Goal: Book appointment/travel/reservation

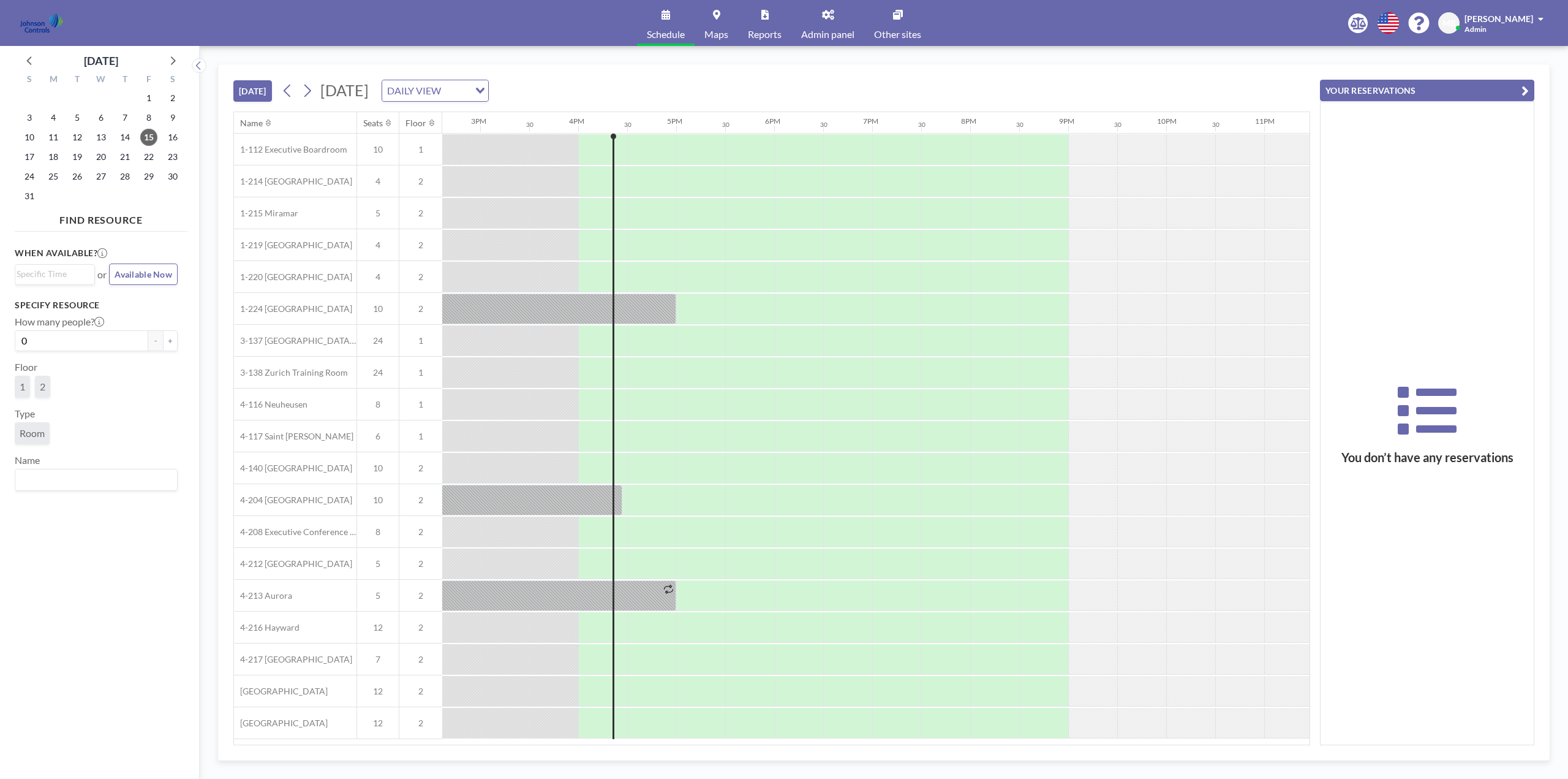
scroll to position [0, 1492]
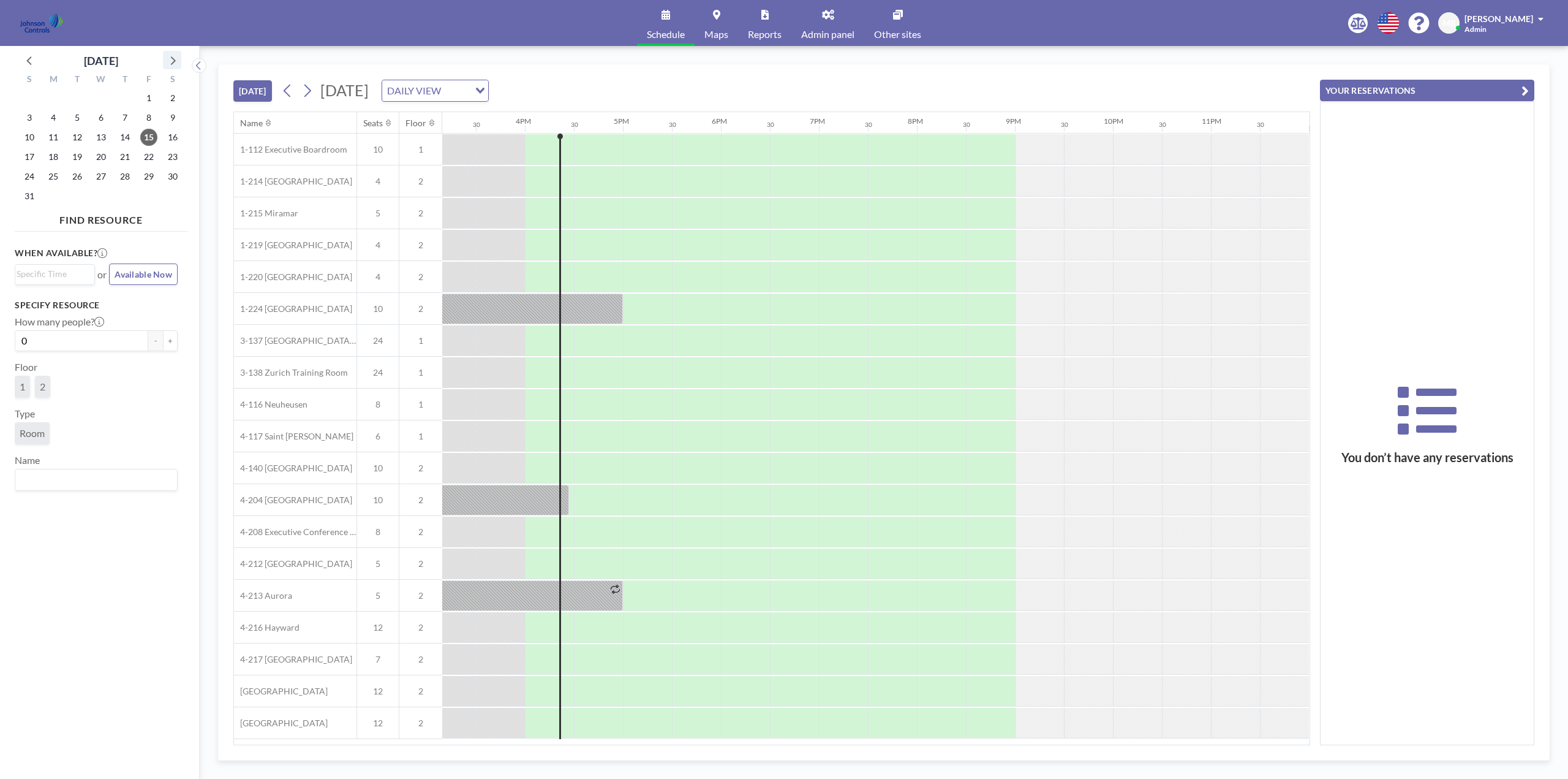
click at [176, 62] on icon at bounding box center [172, 60] width 16 height 16
click at [78, 116] on span "7" at bounding box center [77, 118] width 17 height 17
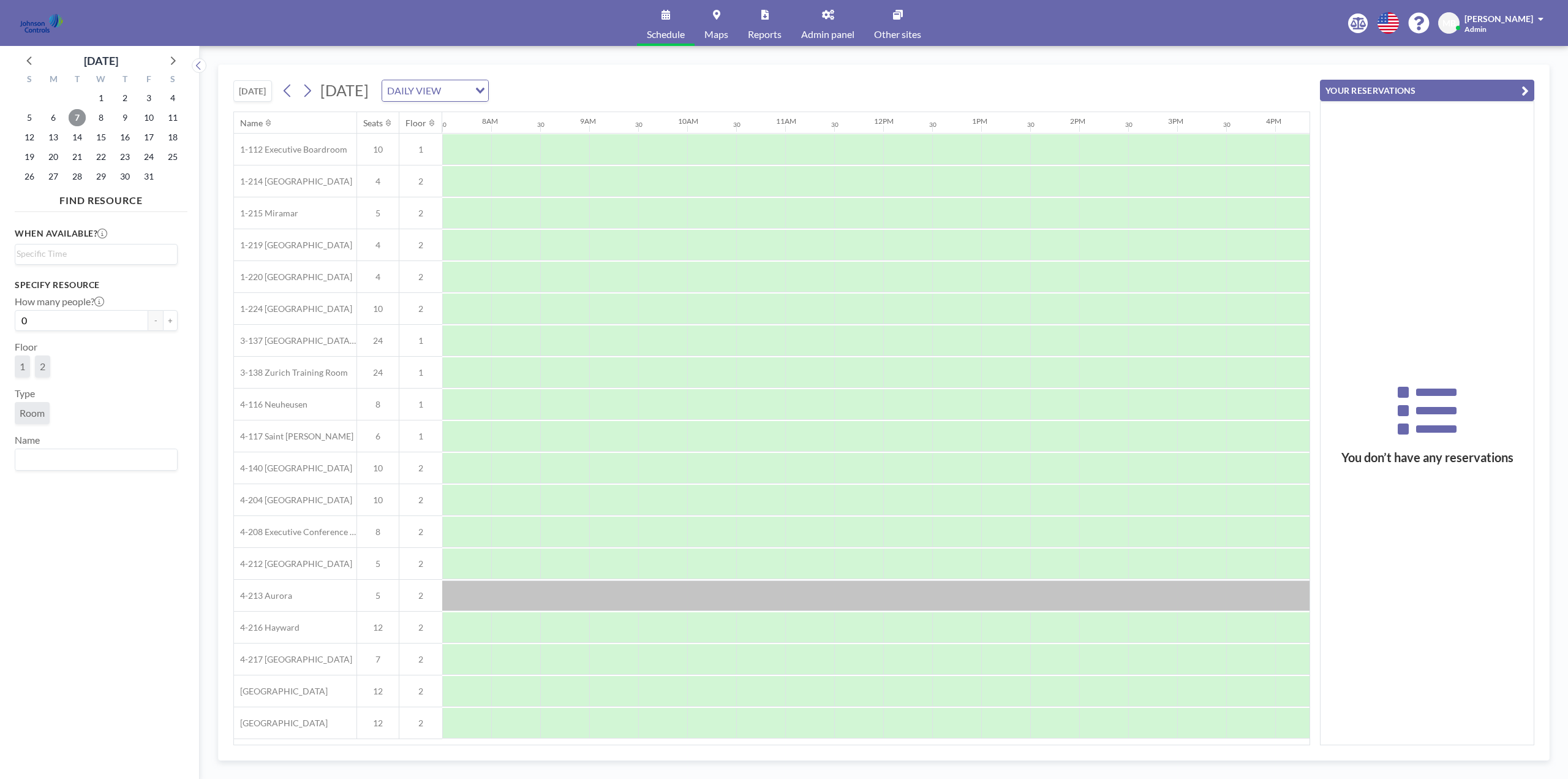
scroll to position [0, 0]
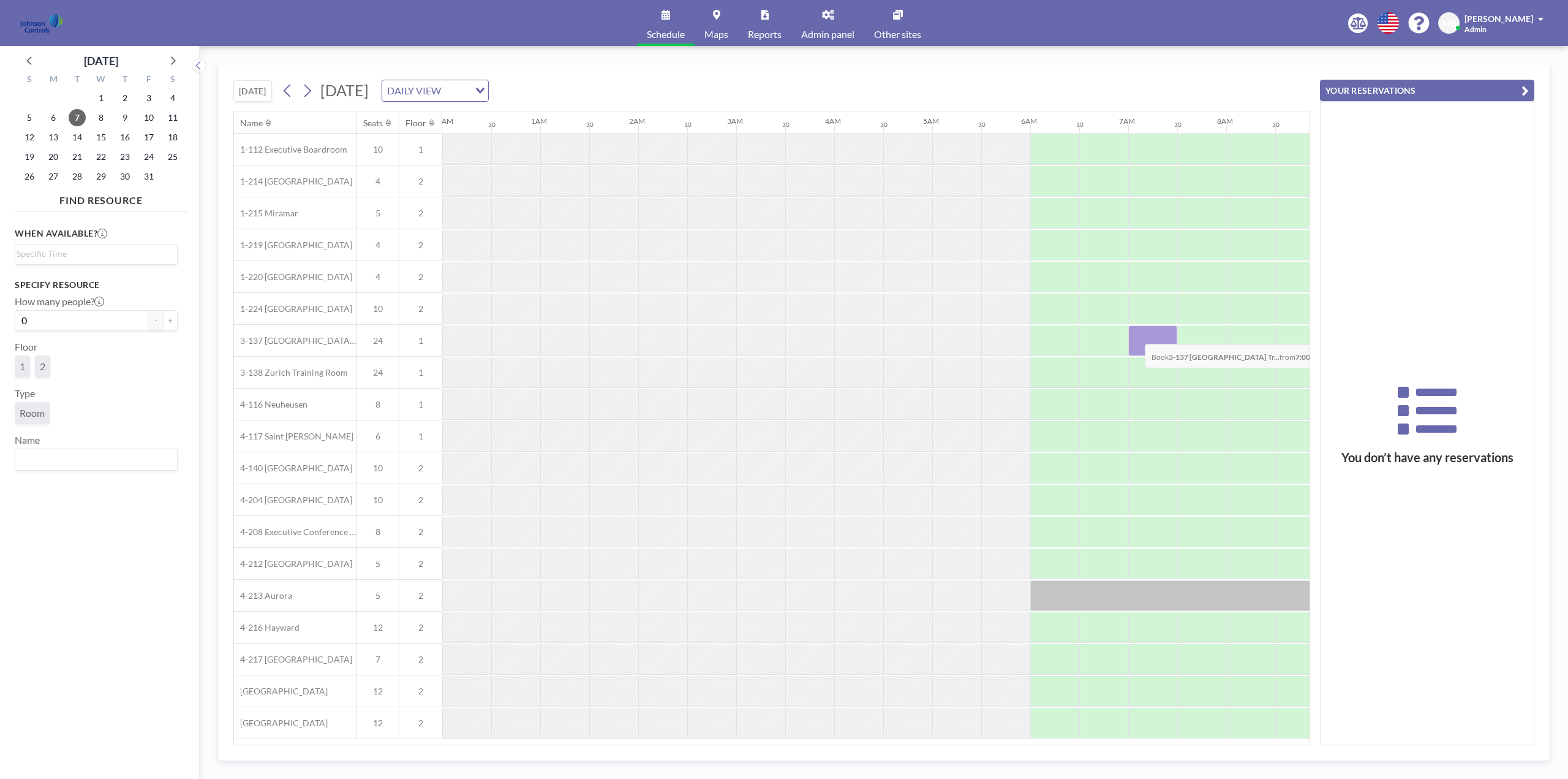
click at [1135, 336] on div at bounding box center [1153, 341] width 49 height 30
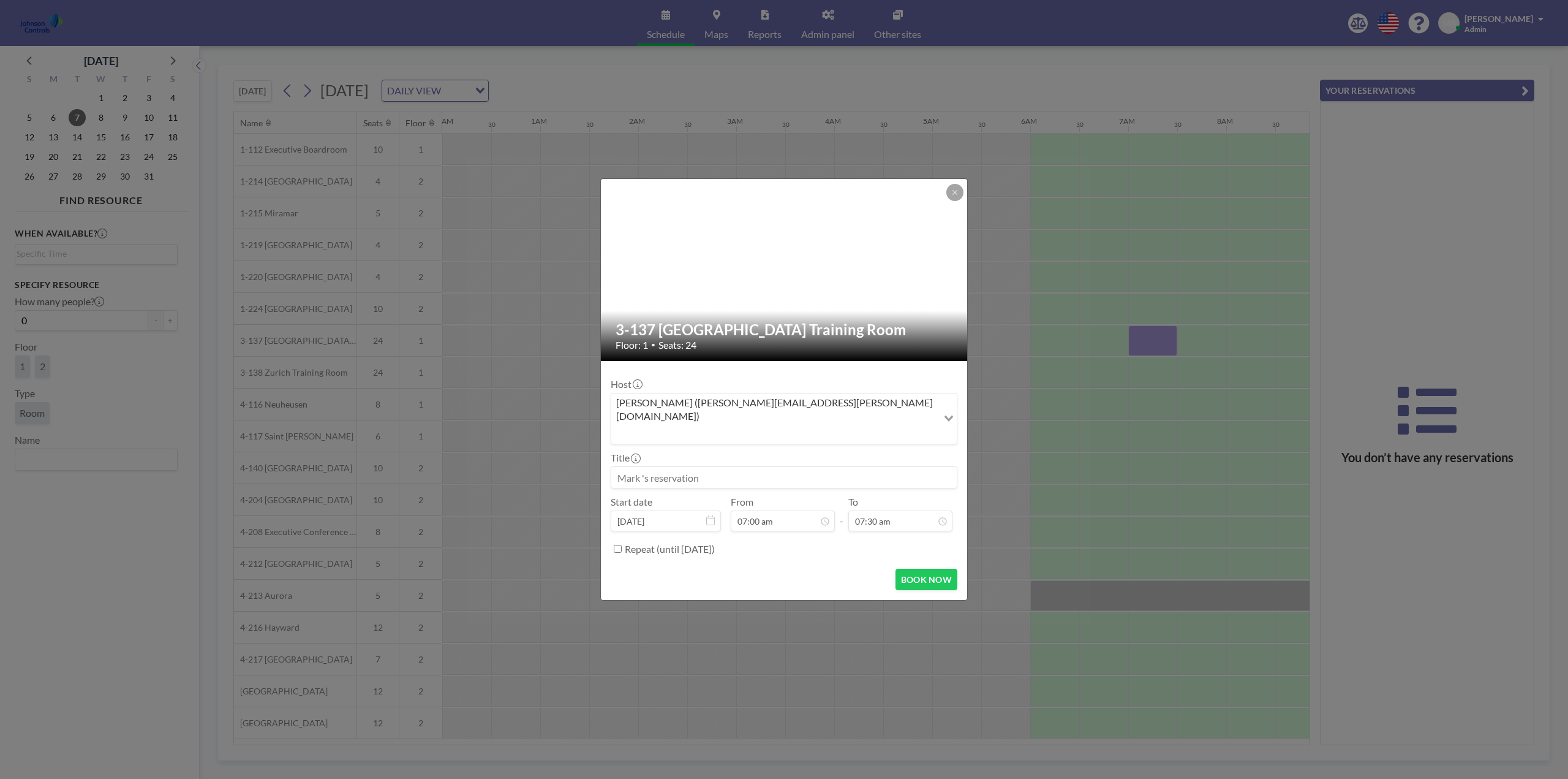
paste input "Title: JCI Integrators / Dealers-Seminar"
click at [641, 467] on input "Title: JCI Integrators / Dealers-Seminar" at bounding box center [784, 477] width 345 height 20
type input "JCI Integrators / Dealers-Seminar"
click at [868, 418] on div "05:00 pm" at bounding box center [886, 429] width 143 height 22
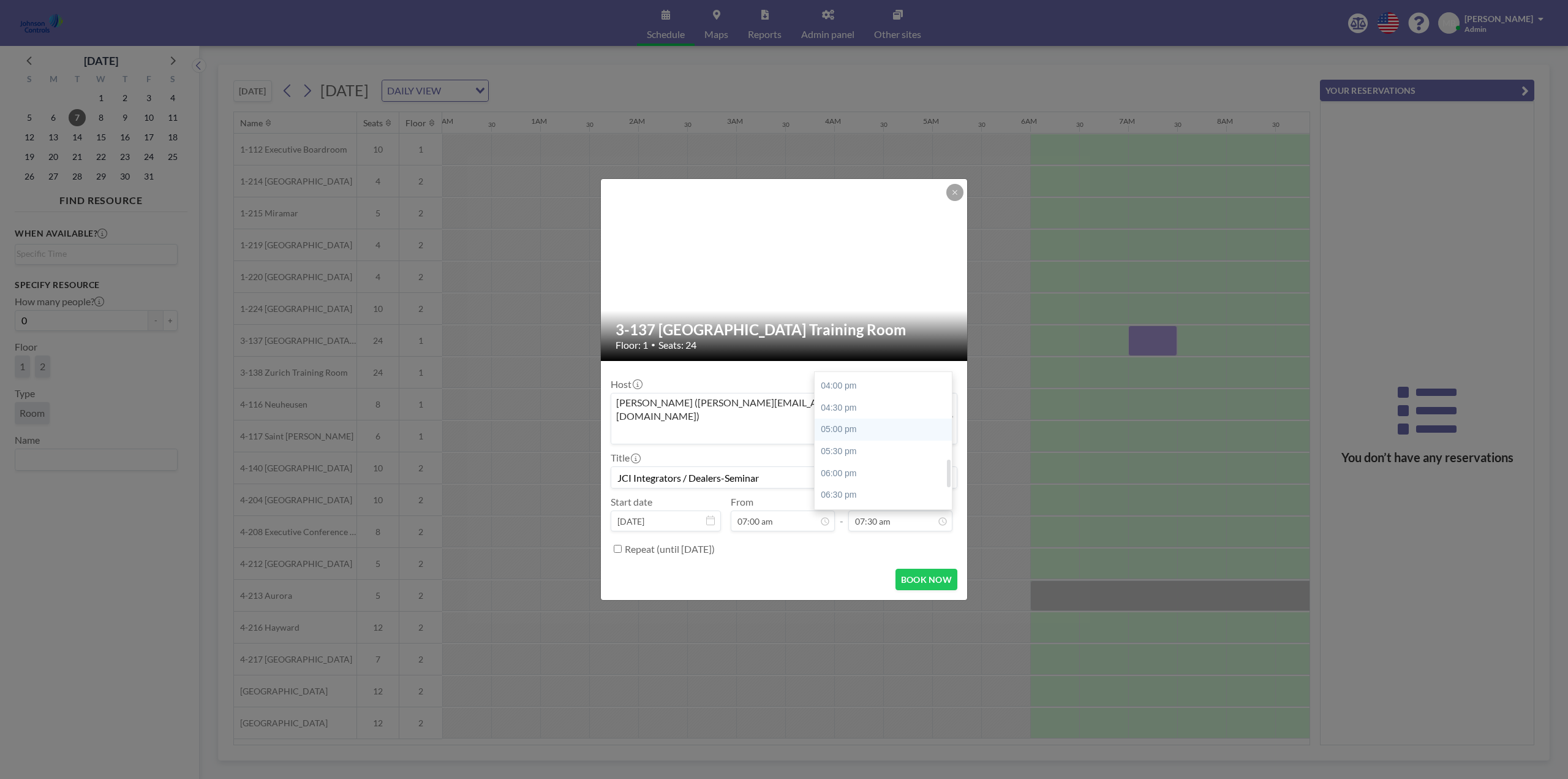
type input "05:00 pm"
click at [618, 545] on input "Repeat (until [DATE])" at bounding box center [618, 549] width 8 height 8
checkbox input "true"
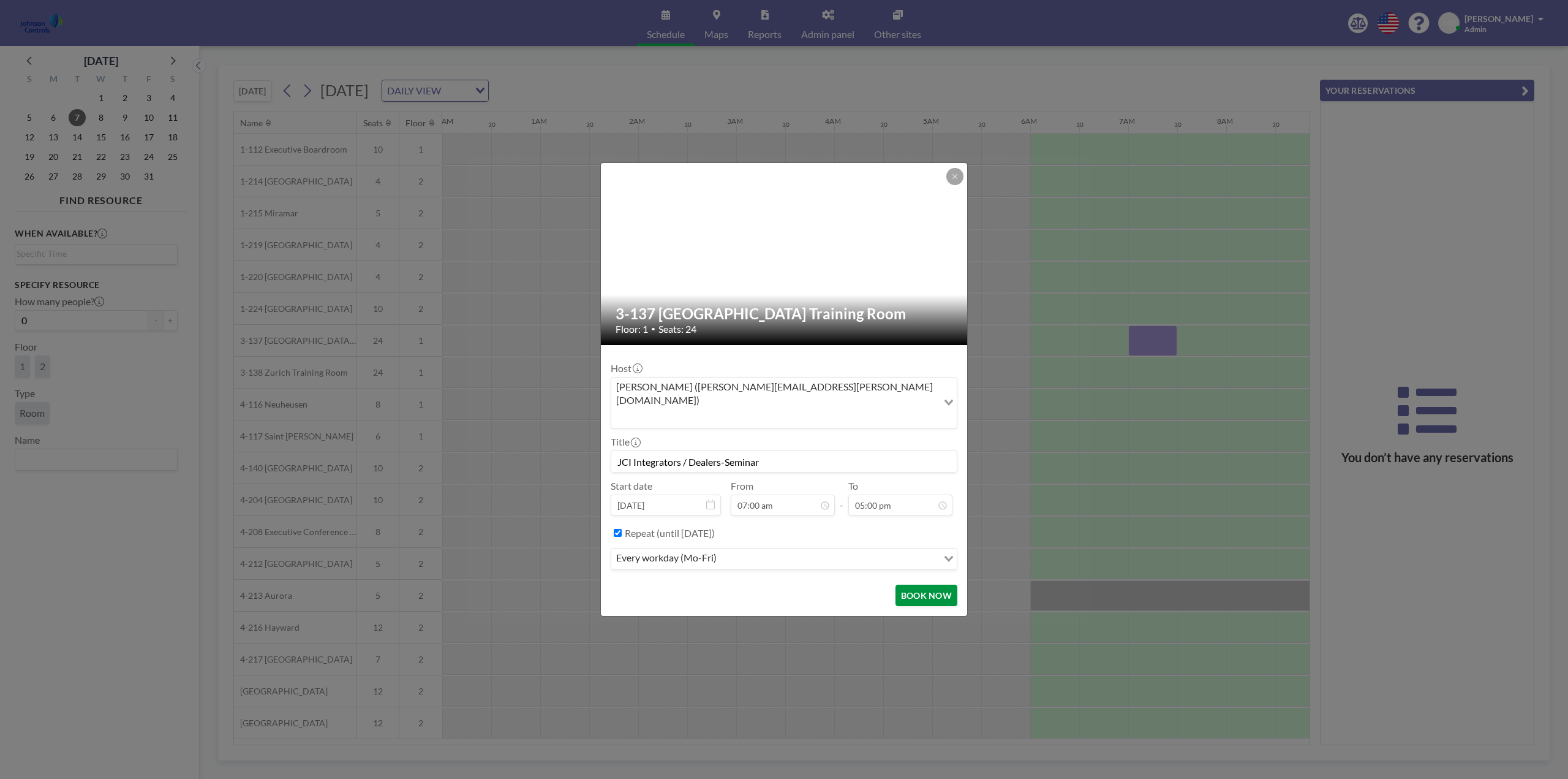
click at [926, 585] on button "BOOK NOW" at bounding box center [927, 595] width 62 height 21
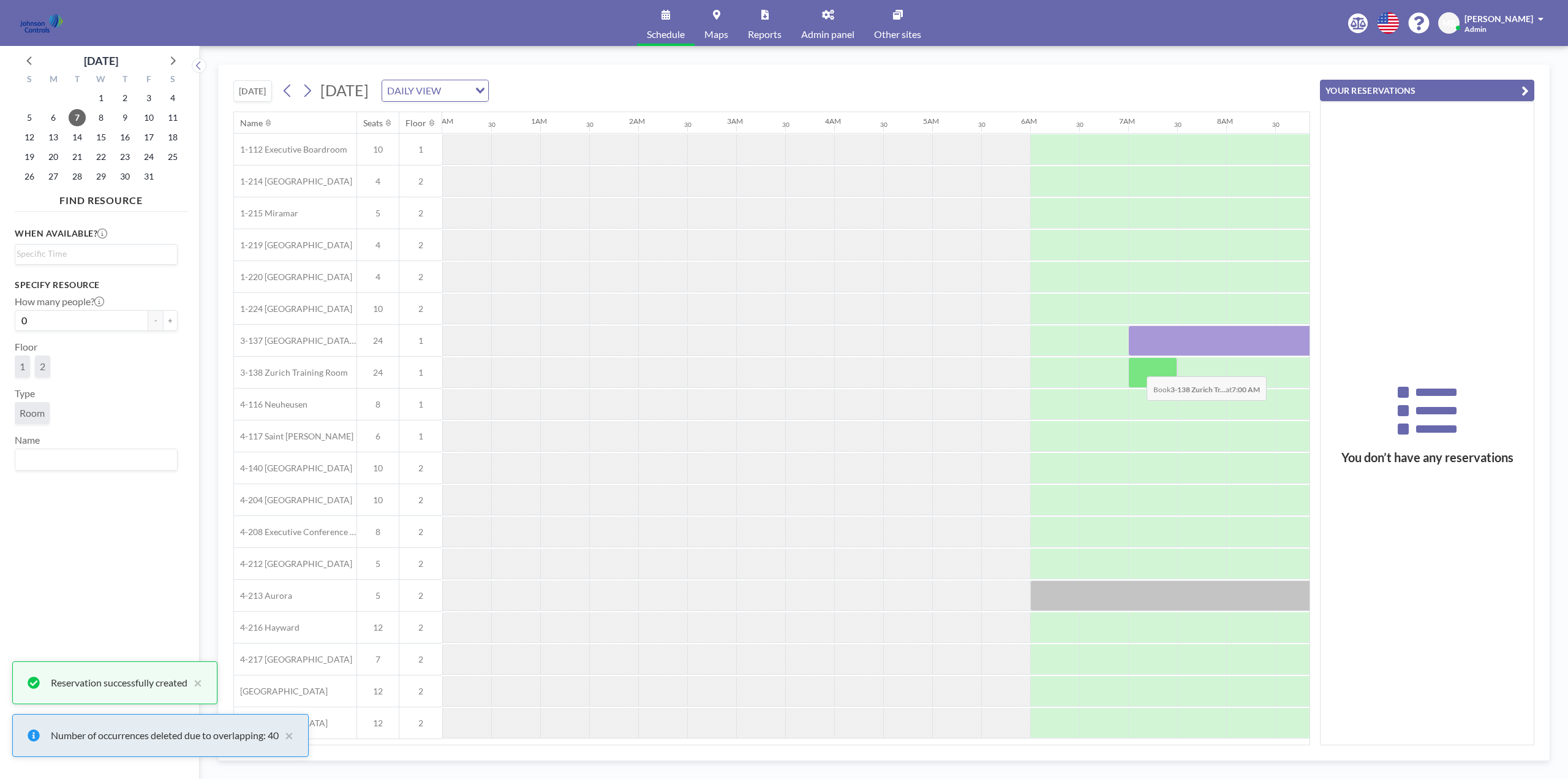
click at [1137, 367] on div at bounding box center [1153, 373] width 49 height 30
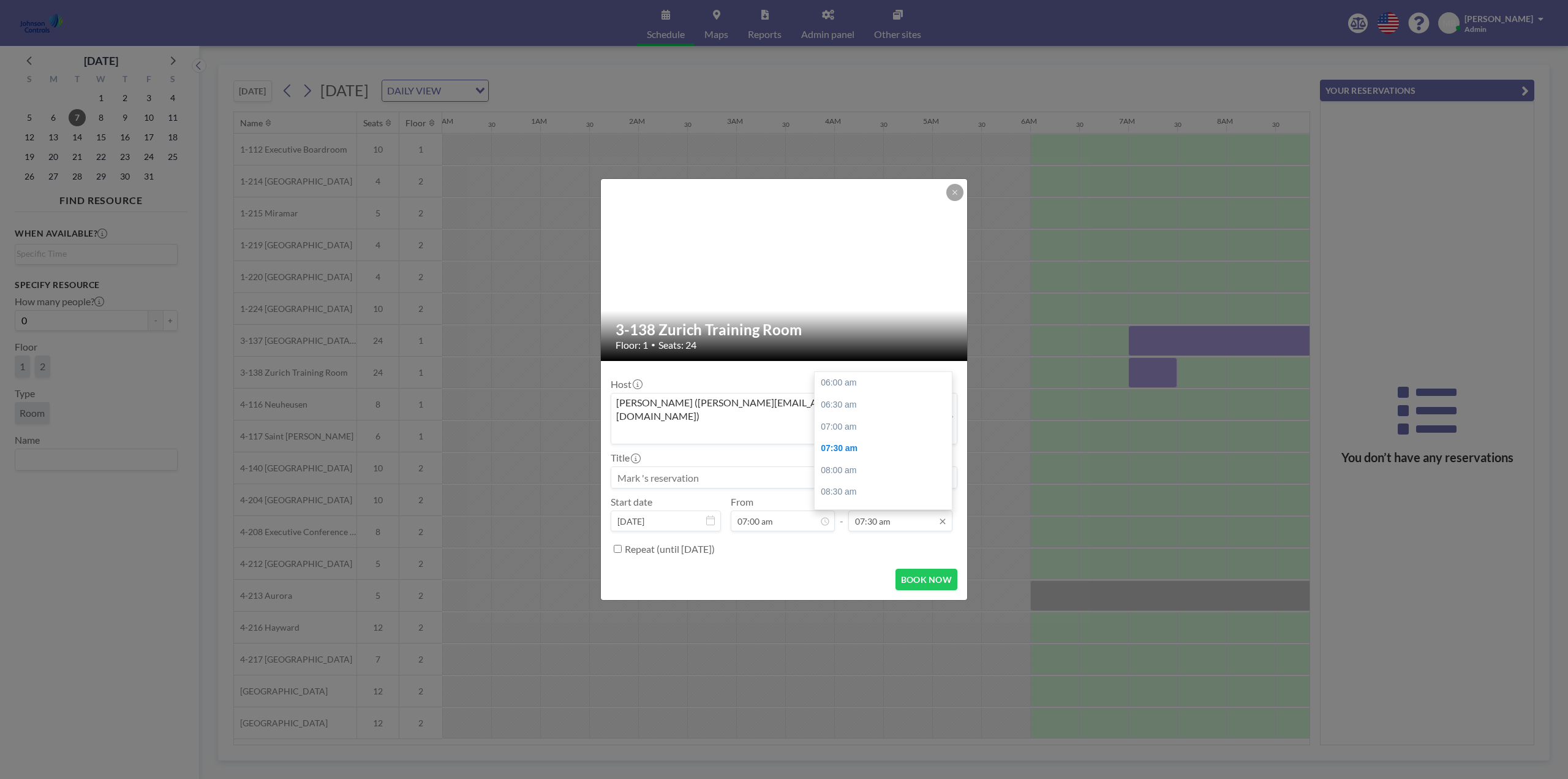
scroll to position [65, 0]
click at [949, 510] on input "07:30 am" at bounding box center [900, 520] width 104 height 20
click at [880, 418] on div "05:00 pm" at bounding box center [886, 429] width 143 height 22
type input "05:00 pm"
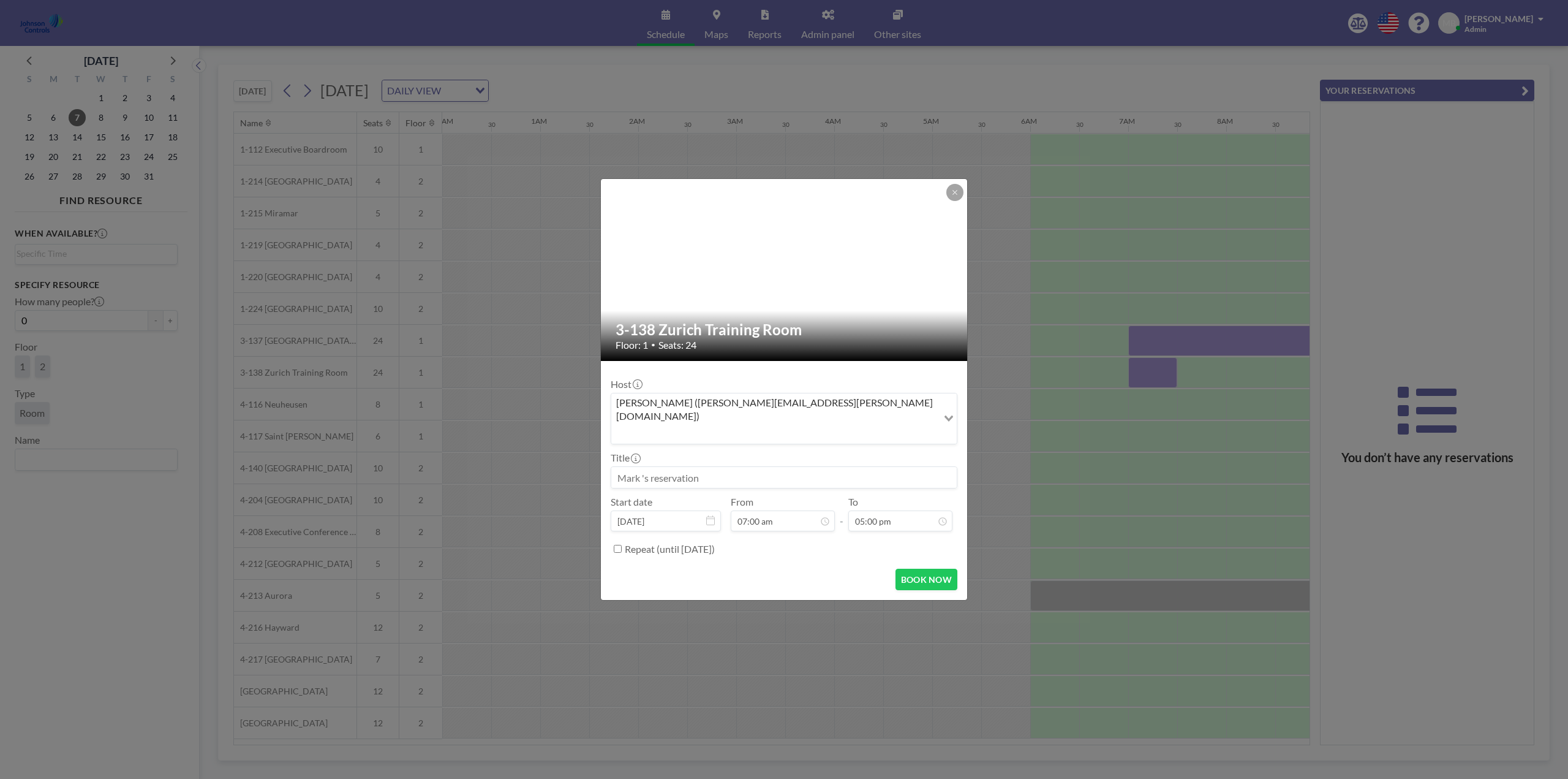
click at [725, 467] on input at bounding box center [784, 477] width 345 height 20
paste input "Title: JCI Integrators / Dealers-Seminar"
click at [641, 467] on input "Title: JCI Integrators / Dealers-Seminar" at bounding box center [784, 477] width 345 height 20
type input "JCI Integrators / Dealers-Seminar"
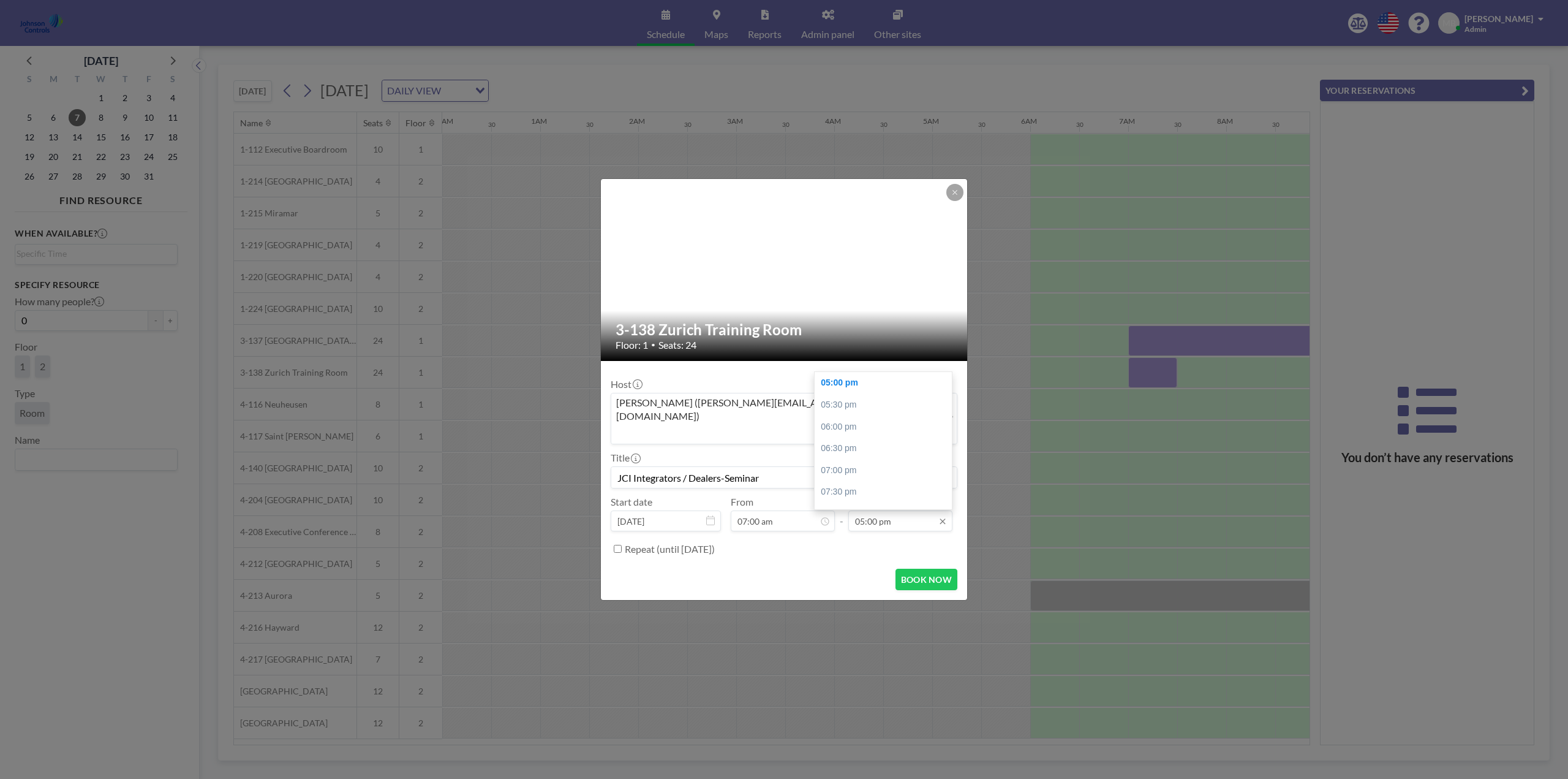
click at [895, 510] on input "05:00 pm" at bounding box center [900, 520] width 104 height 20
click at [853, 372] on div "05:00 pm" at bounding box center [886, 383] width 143 height 22
click at [616, 545] on input "Repeat (until [DATE])" at bounding box center [618, 549] width 8 height 8
checkbox input "true"
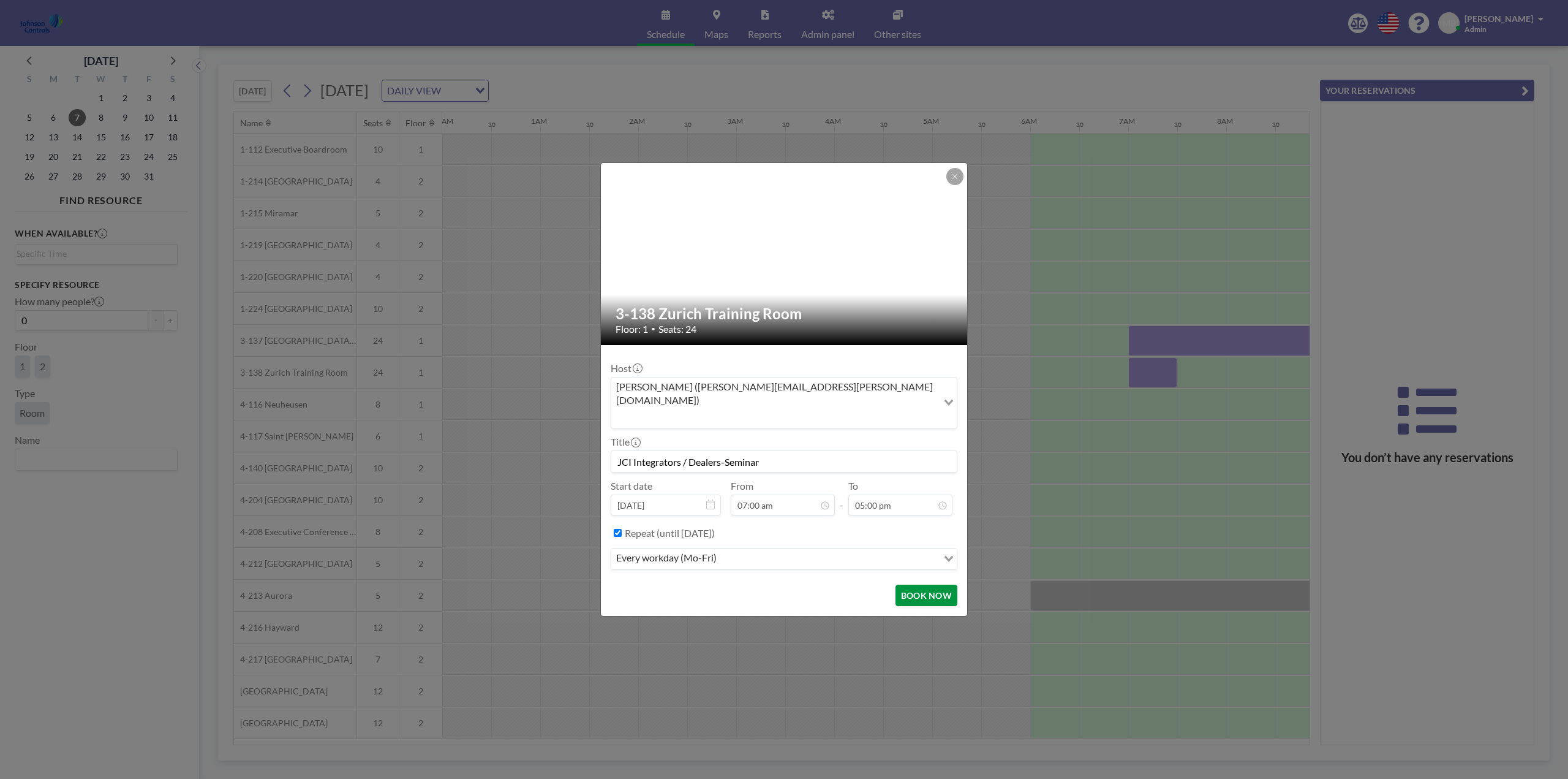
click at [923, 585] on button "BOOK NOW" at bounding box center [927, 595] width 62 height 21
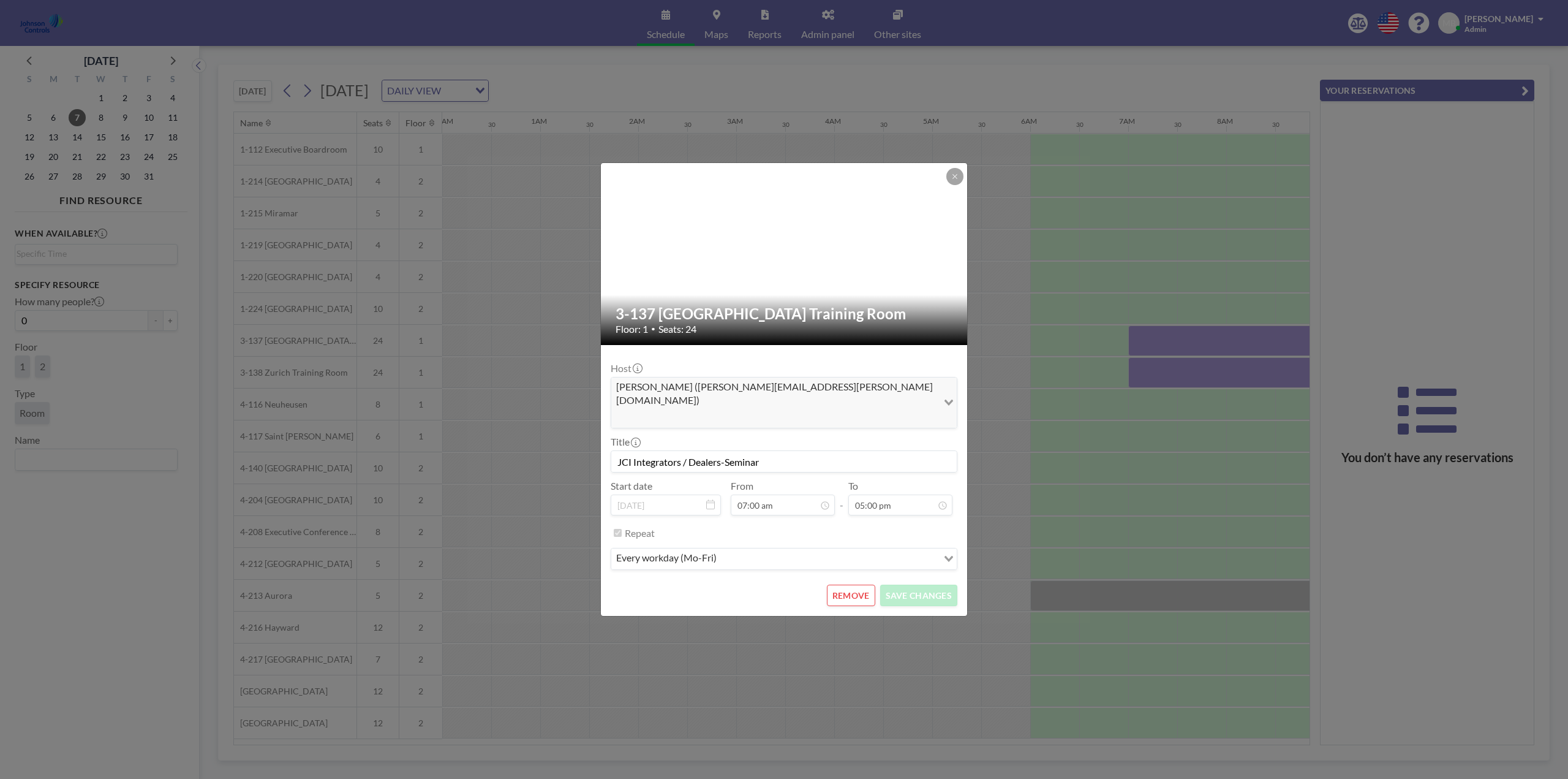
click at [962, 185] on button at bounding box center [955, 176] width 17 height 17
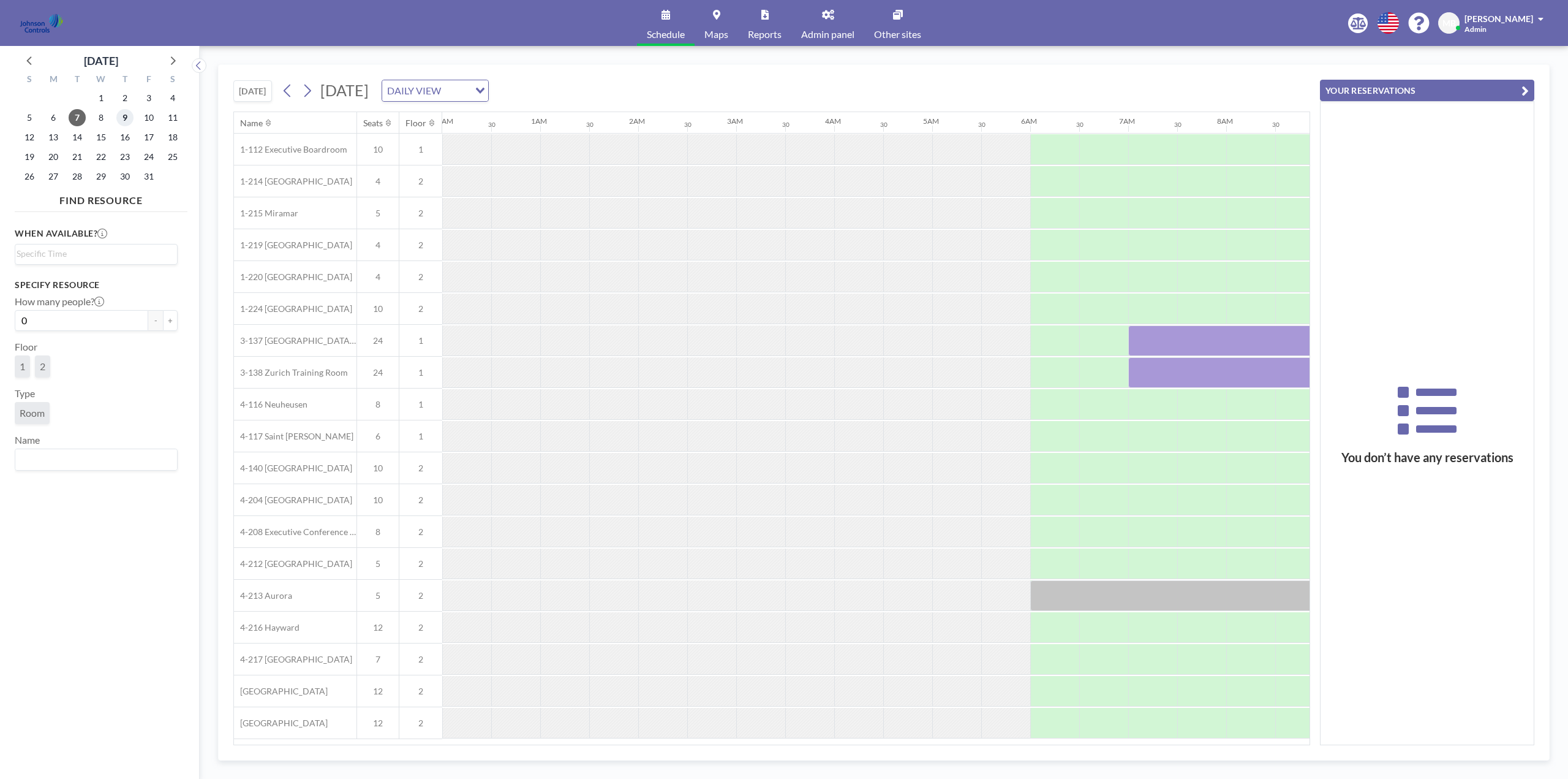
click at [123, 117] on span "9" at bounding box center [124, 118] width 17 height 17
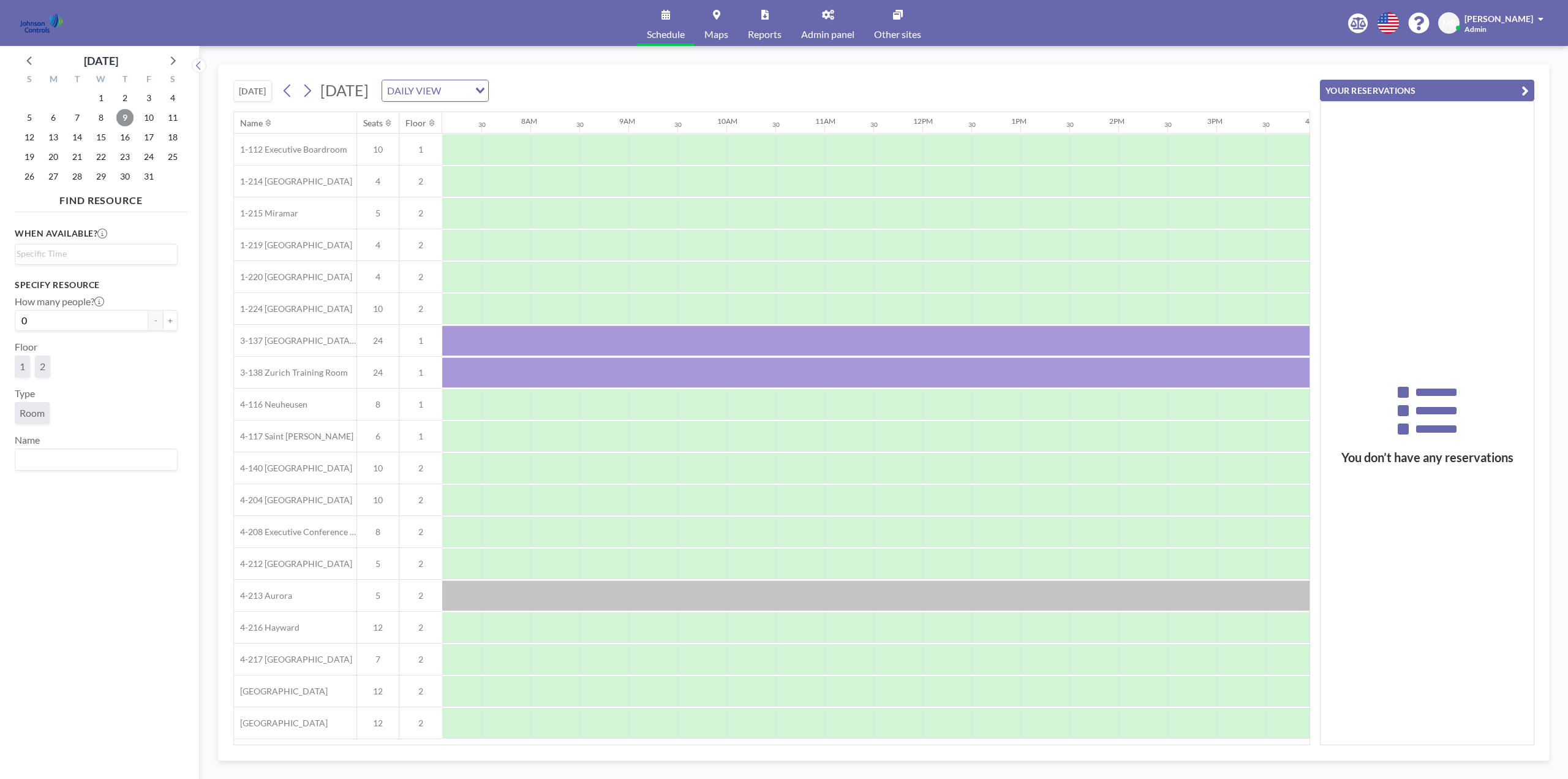
scroll to position [0, 735]
click at [146, 118] on span "10" at bounding box center [149, 118] width 17 height 17
click at [710, 335] on div at bounding box center [883, 341] width 981 height 30
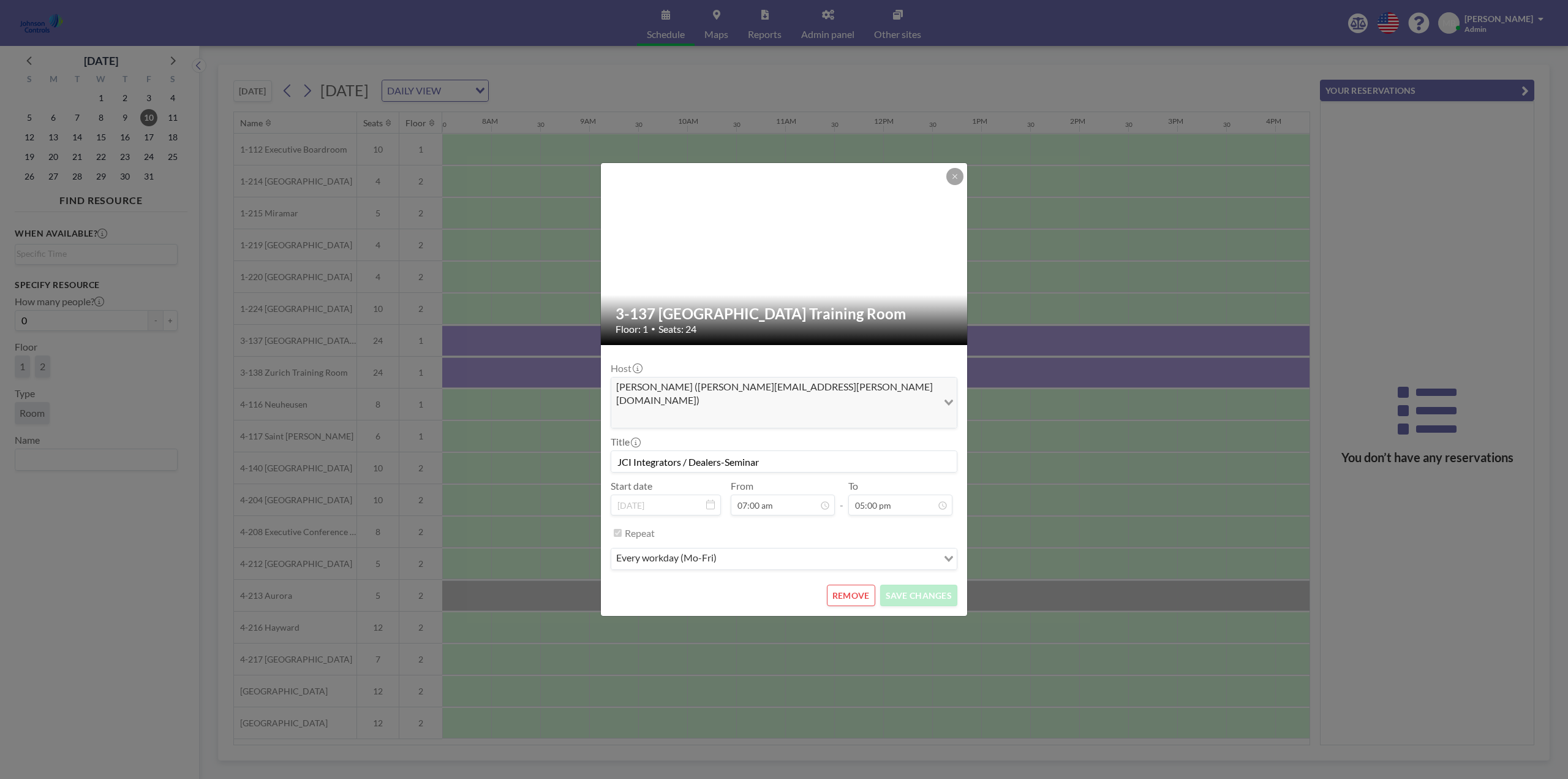
scroll to position [43, 0]
click at [853, 585] on button "REMOVE" at bounding box center [852, 595] width 49 height 21
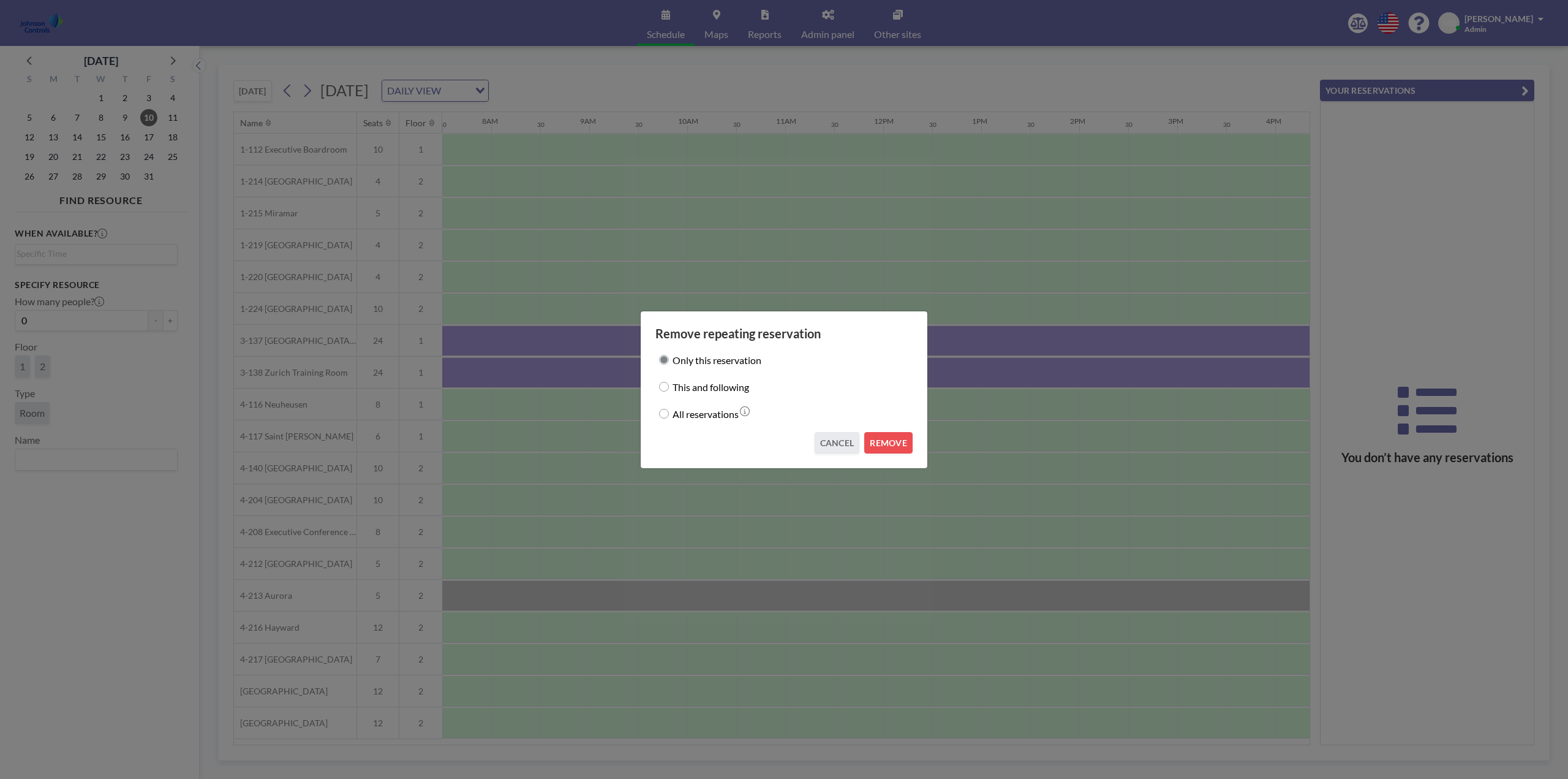
click at [663, 386] on input "This and following" at bounding box center [664, 386] width 10 height 10
radio input "true"
click at [891, 440] on button "REMOVE" at bounding box center [889, 443] width 49 height 21
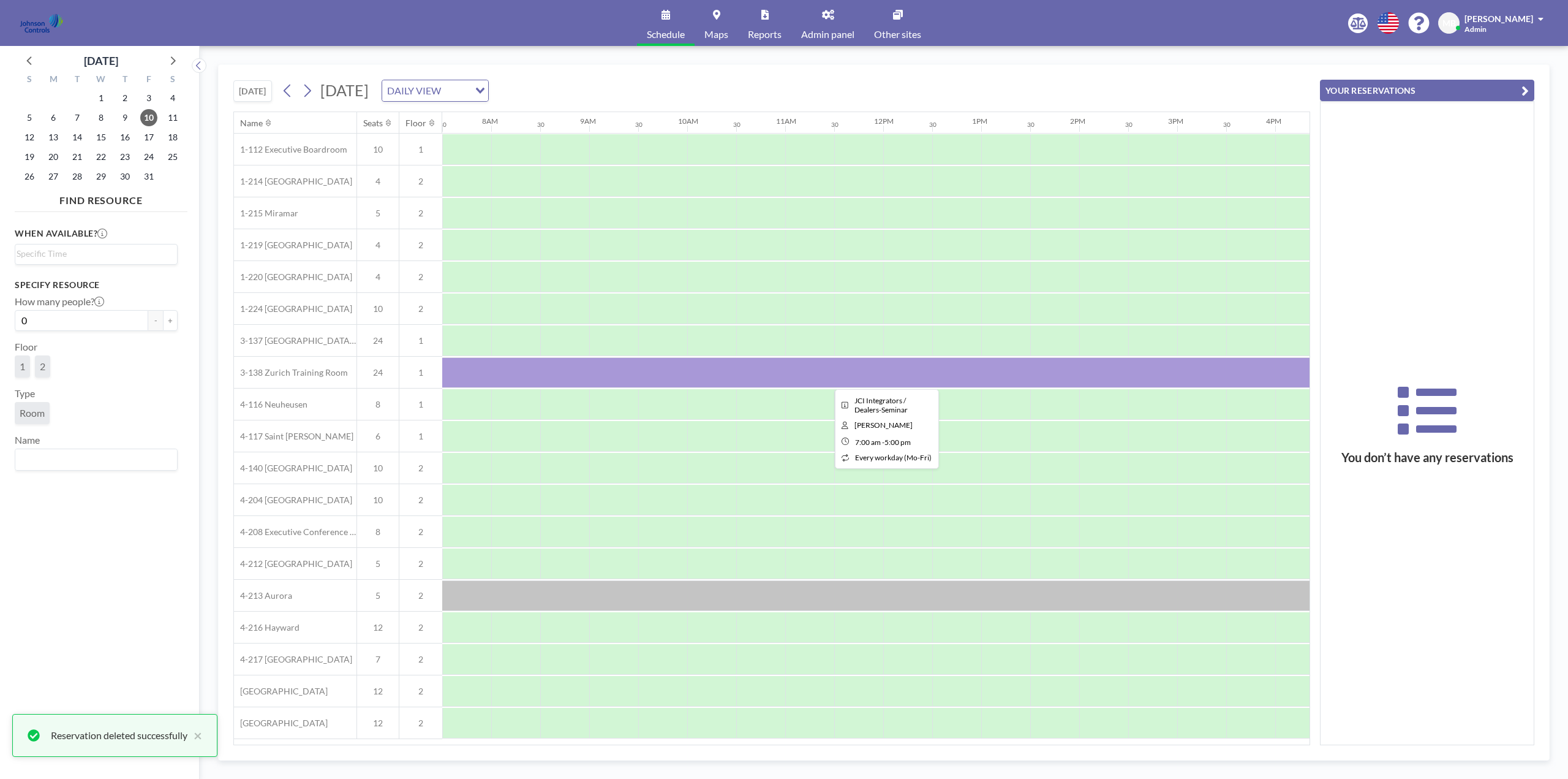
click at [696, 371] on div at bounding box center [883, 373] width 981 height 30
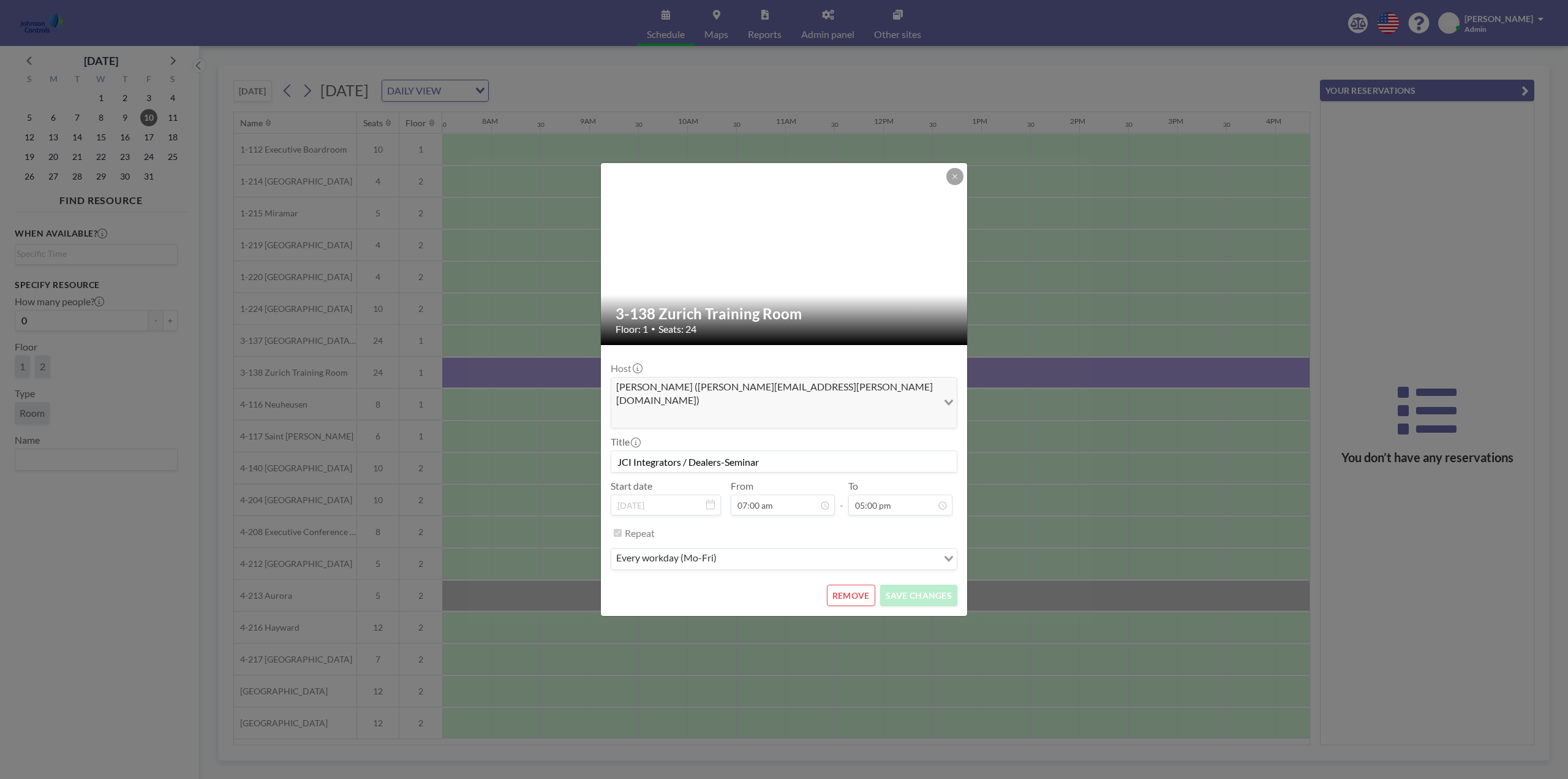
click at [856, 585] on button "REMOVE" at bounding box center [852, 595] width 49 height 21
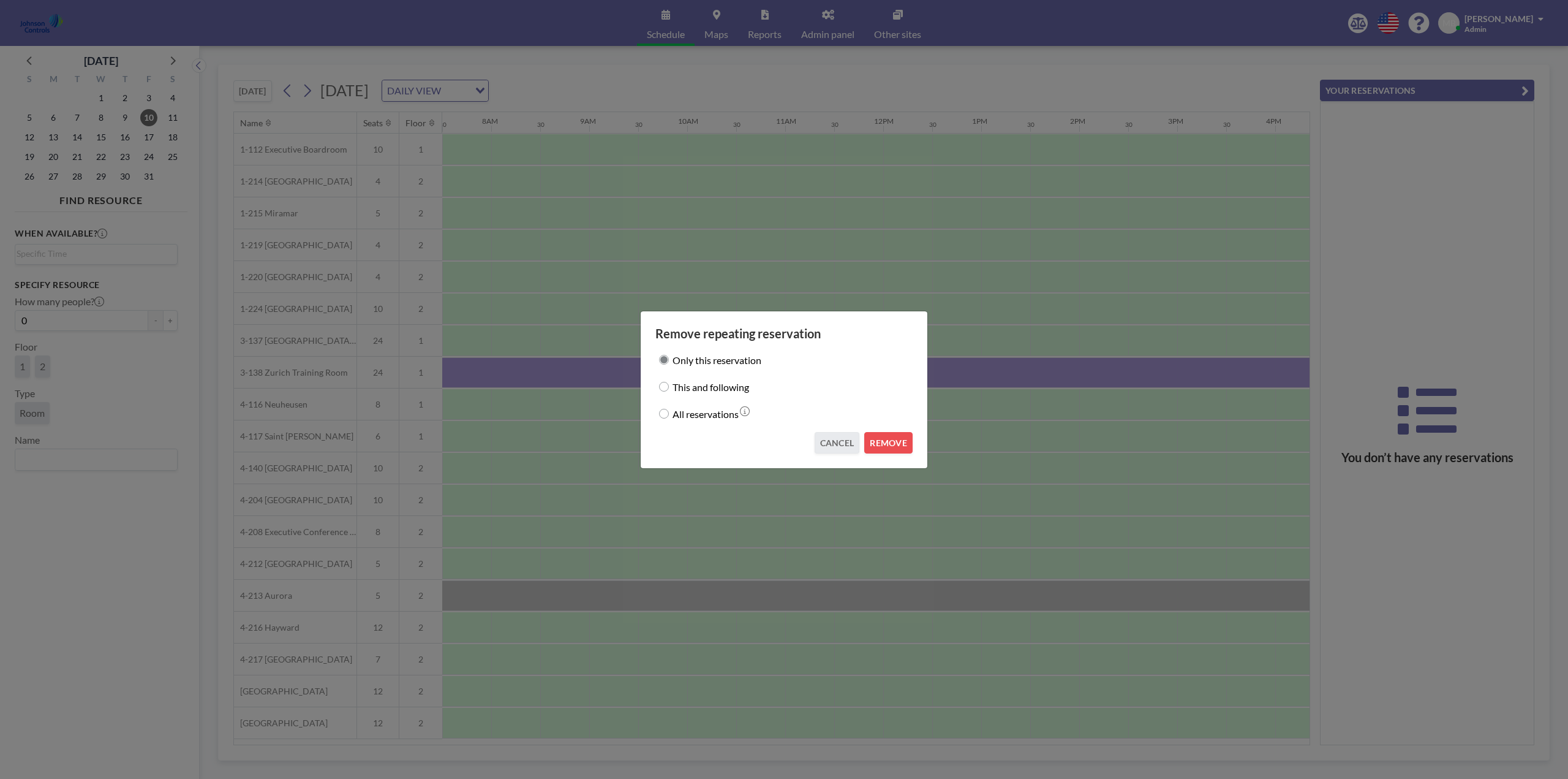
click at [667, 386] on input "This and following" at bounding box center [664, 386] width 10 height 10
radio input "true"
click at [885, 440] on button "REMOVE" at bounding box center [889, 443] width 49 height 21
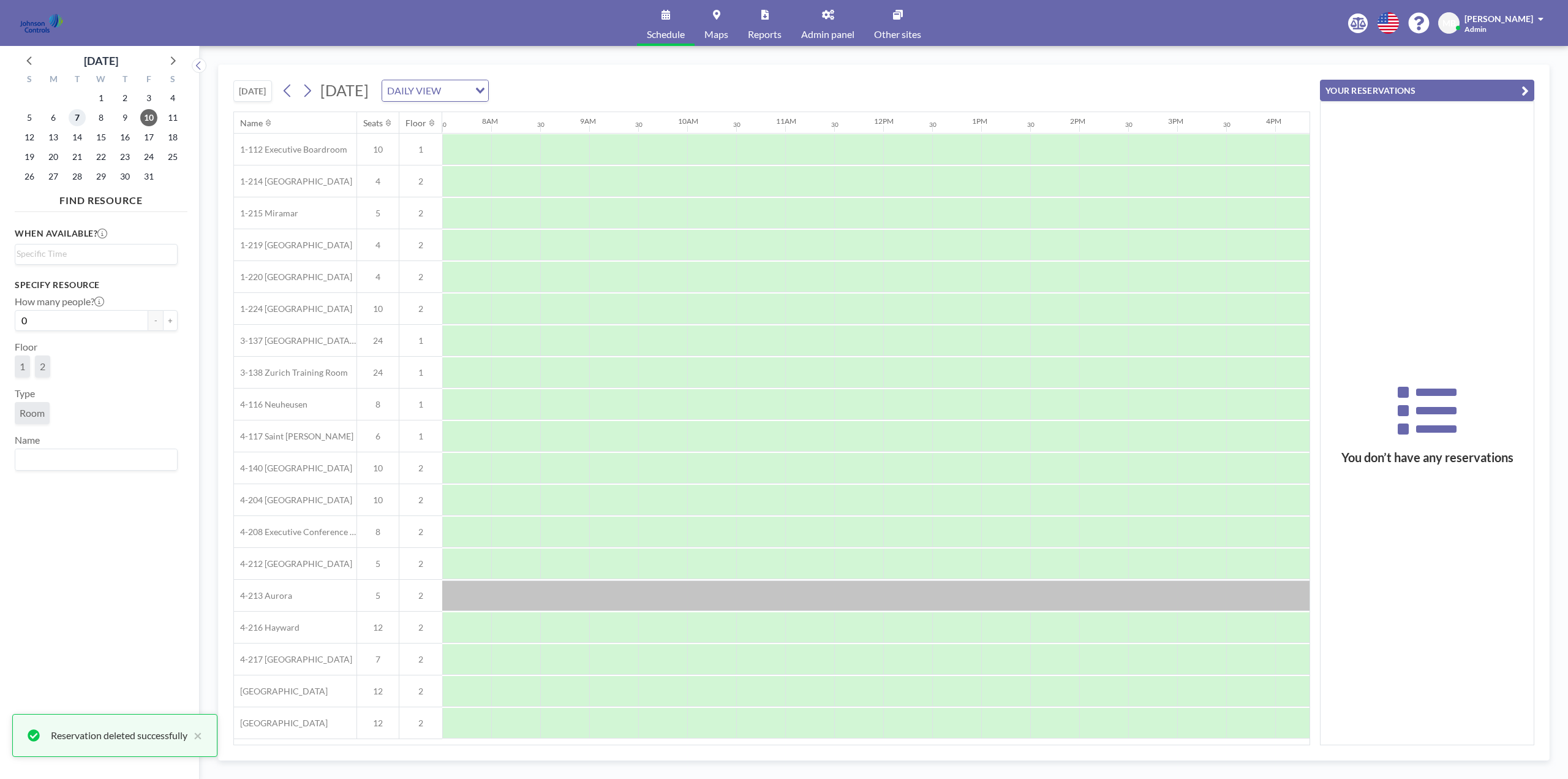
click at [77, 118] on span "7" at bounding box center [77, 118] width 17 height 17
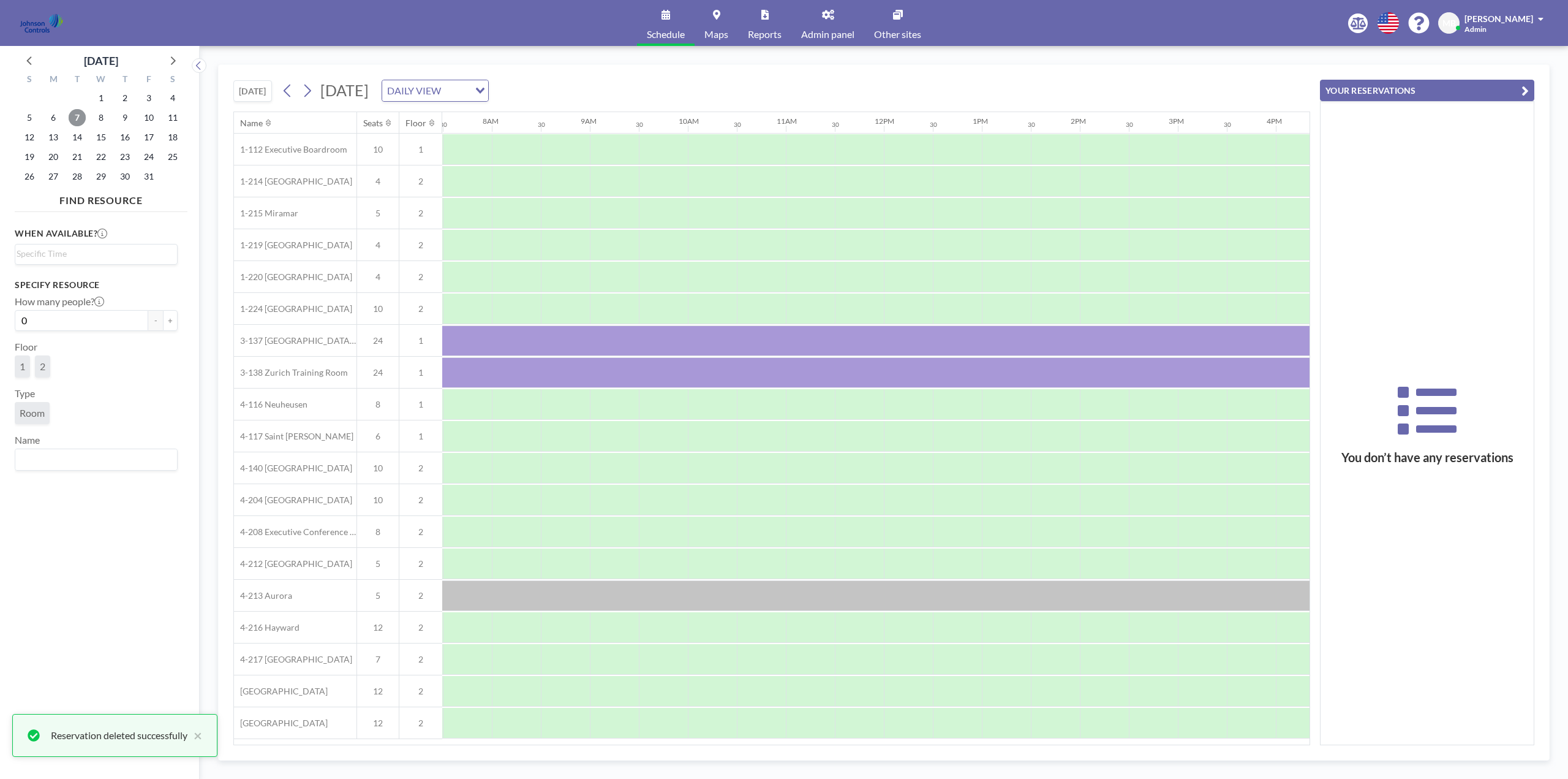
scroll to position [0, 735]
click at [99, 118] on span "8" at bounding box center [101, 118] width 17 height 17
click at [129, 116] on span "9" at bounding box center [124, 118] width 17 height 17
